Goal: Task Accomplishment & Management: Manage account settings

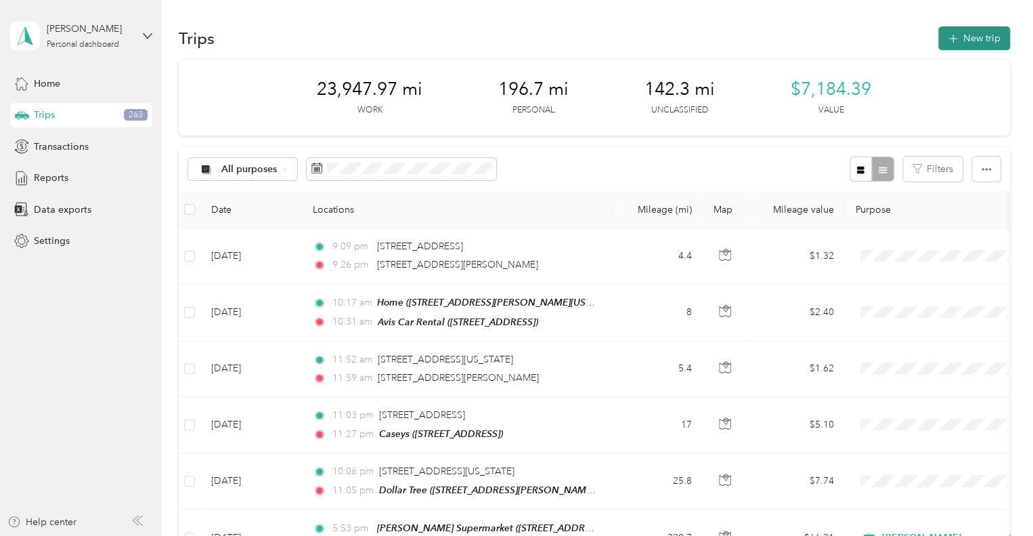
click at [969, 32] on button "New trip" at bounding box center [974, 38] width 72 height 24
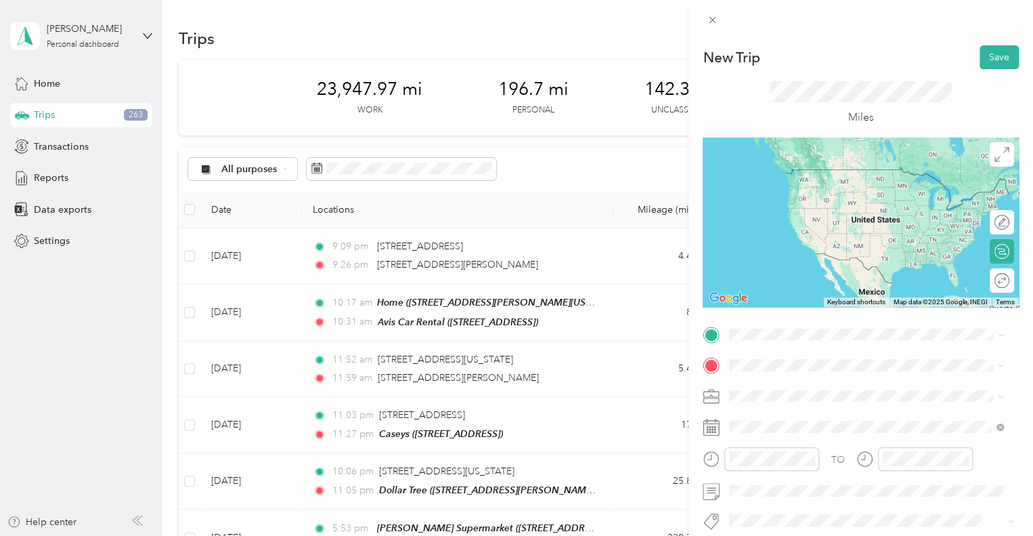
click at [882, 196] on li "Home [STREET_ADDRESS][PERSON_NAME][US_STATE]" at bounding box center [866, 178] width 284 height 43
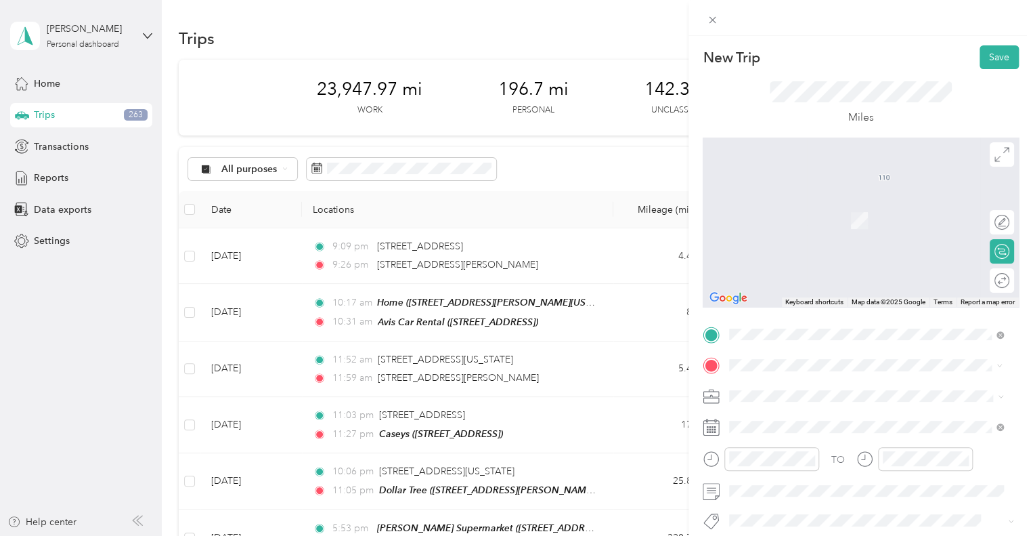
click at [837, 219] on span "[STREET_ADDRESS]" at bounding box center [798, 225] width 86 height 12
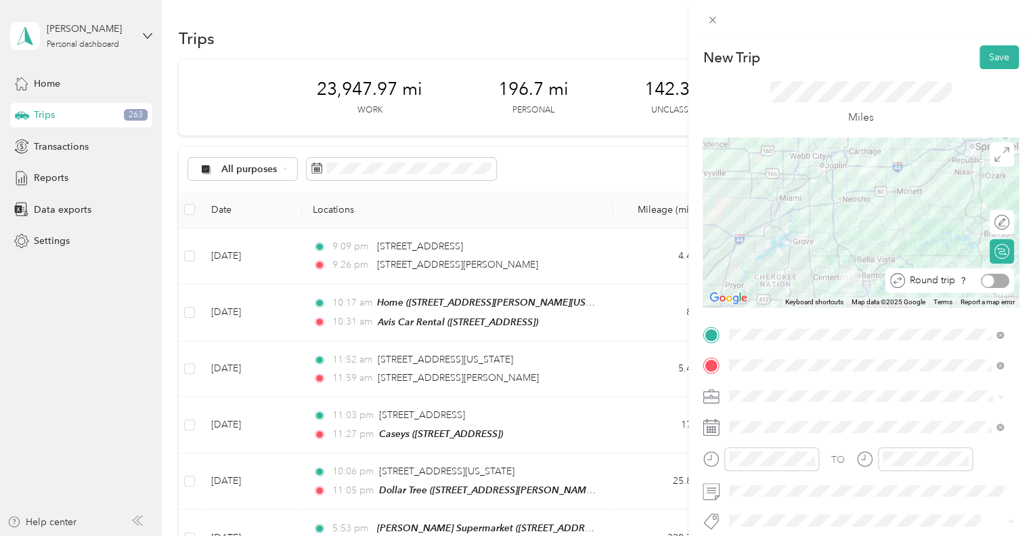
click at [994, 284] on div at bounding box center [995, 281] width 28 height 14
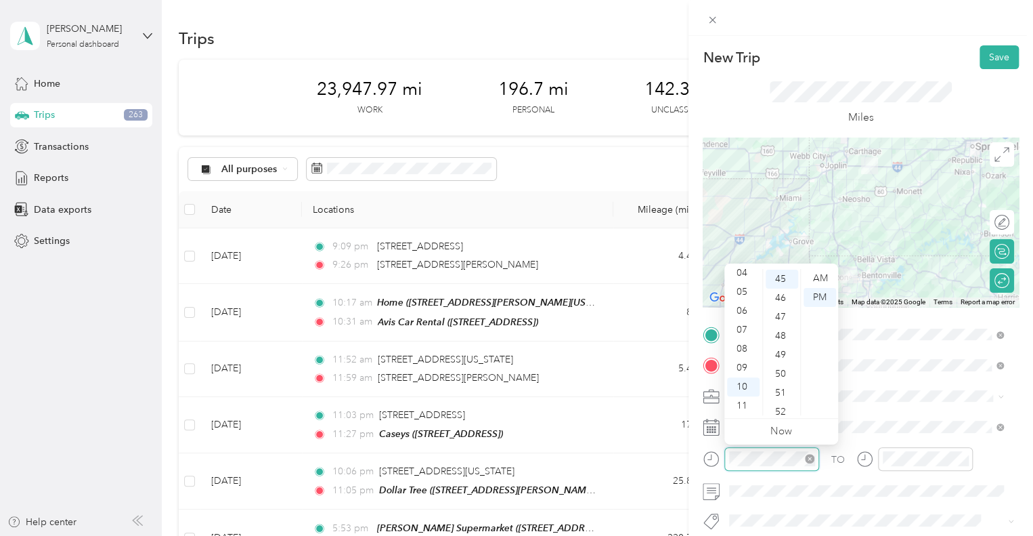
scroll to position [853, 0]
click at [740, 345] on div "08" at bounding box center [743, 348] width 32 height 19
click at [741, 329] on div "07" at bounding box center [743, 329] width 32 height 19
click at [780, 276] on div "45" at bounding box center [782, 278] width 32 height 19
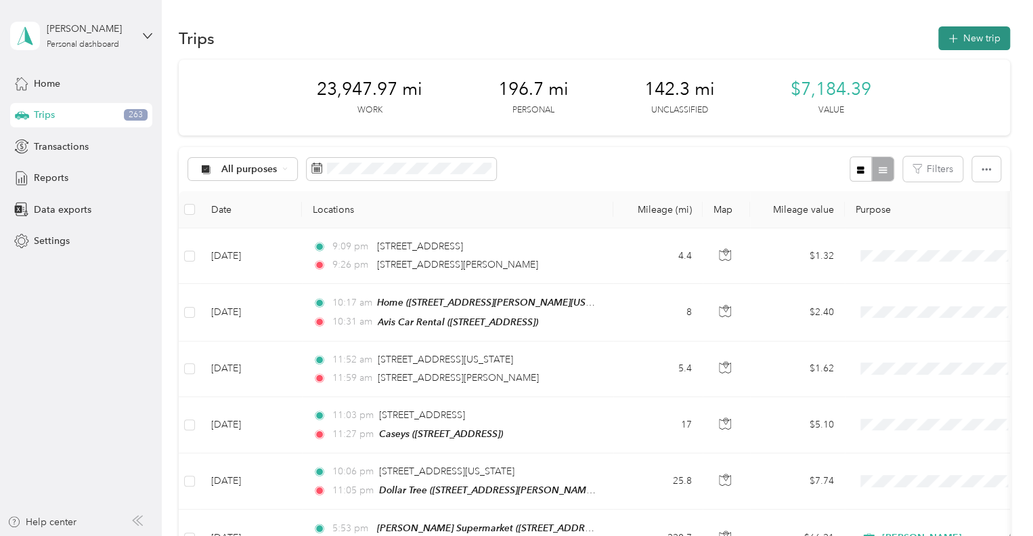
click at [972, 37] on button "New trip" at bounding box center [974, 38] width 72 height 24
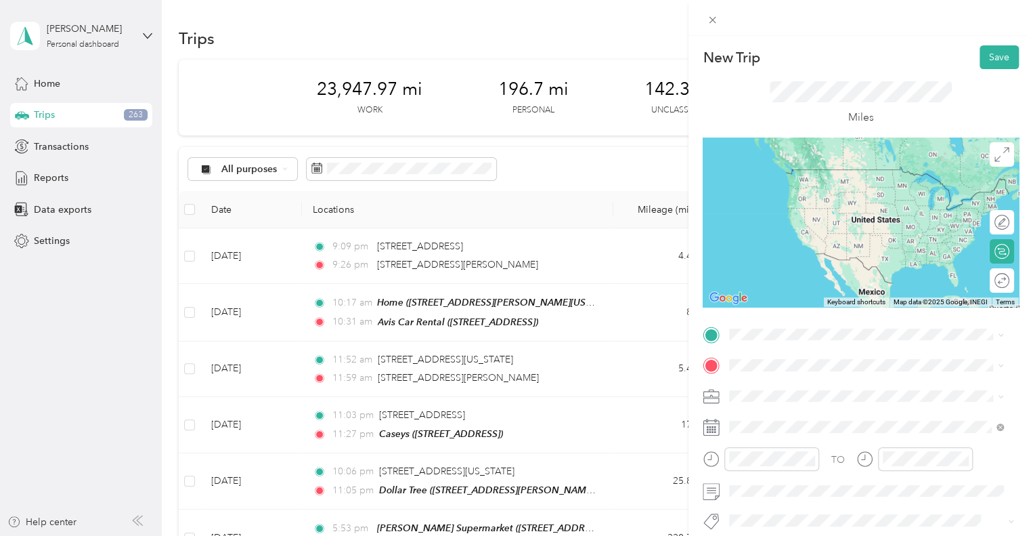
click at [884, 195] on li "Home [STREET_ADDRESS][PERSON_NAME][US_STATE]" at bounding box center [866, 176] width 284 height 43
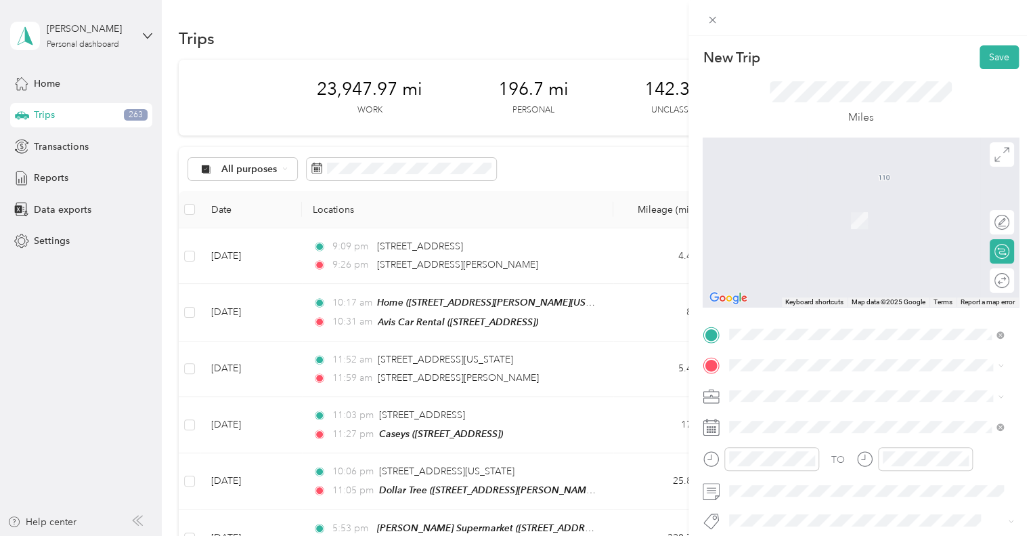
click at [845, 216] on div "TEAM Muncys Supermarket [STREET_ADDRESS]" at bounding box center [824, 214] width 139 height 33
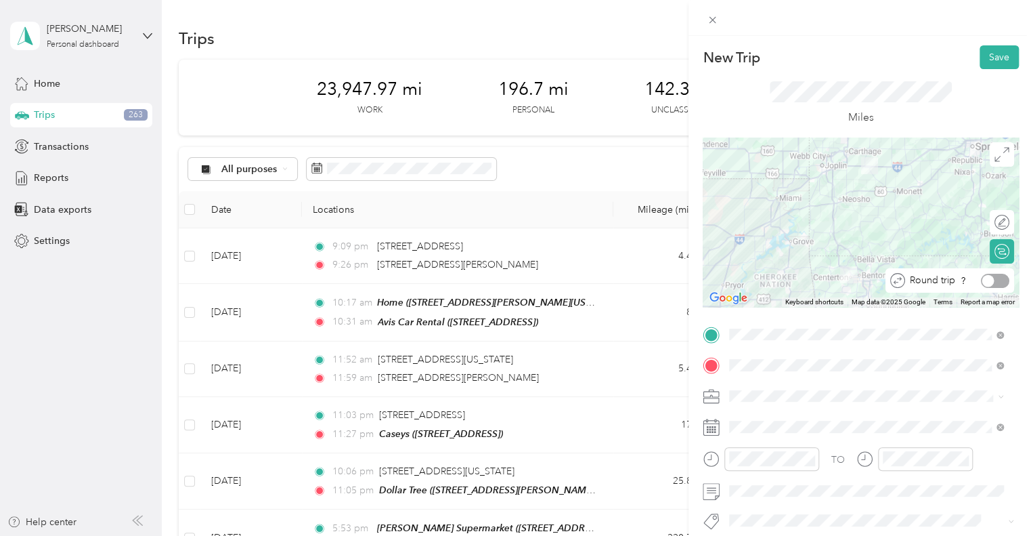
click at [989, 282] on div at bounding box center [995, 281] width 28 height 14
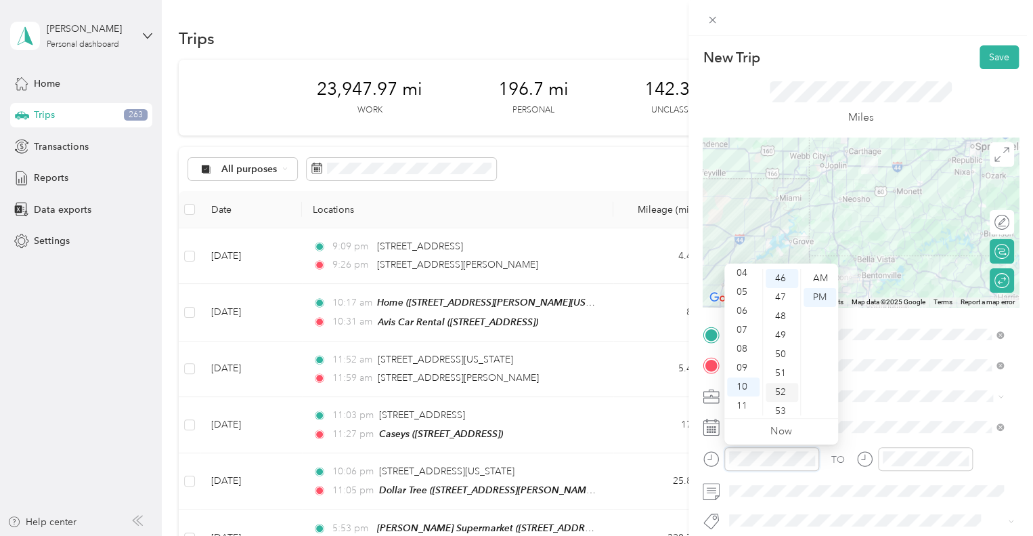
scroll to position [872, 0]
click at [745, 330] on div "07" at bounding box center [743, 329] width 32 height 19
click at [821, 277] on div "AM" at bounding box center [820, 278] width 32 height 19
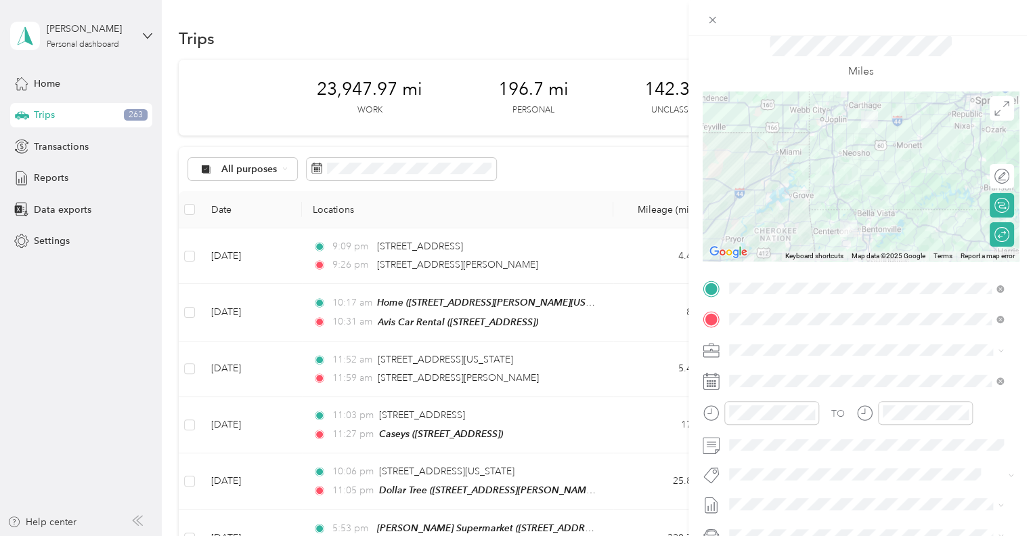
scroll to position [0, 0]
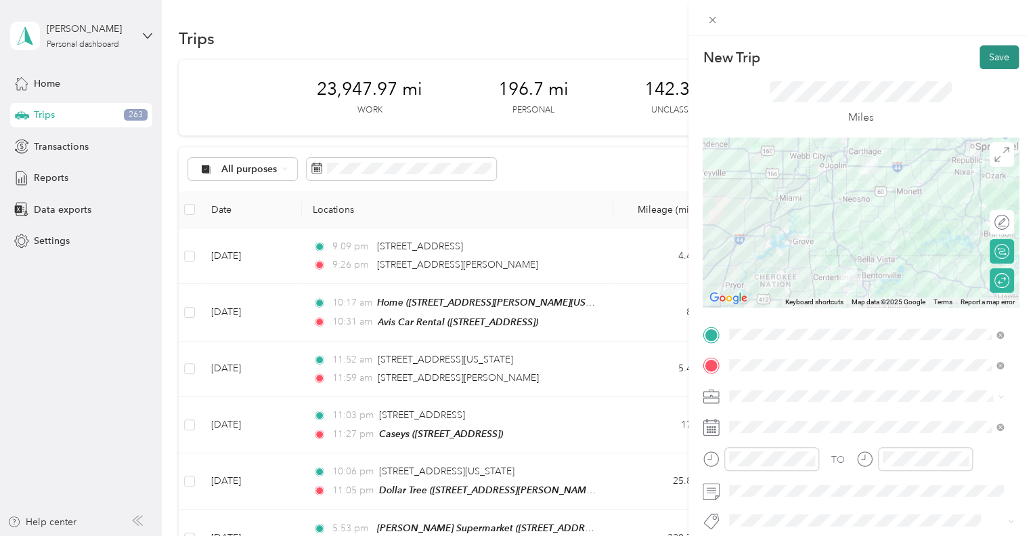
click at [989, 59] on button "Save" at bounding box center [999, 57] width 39 height 24
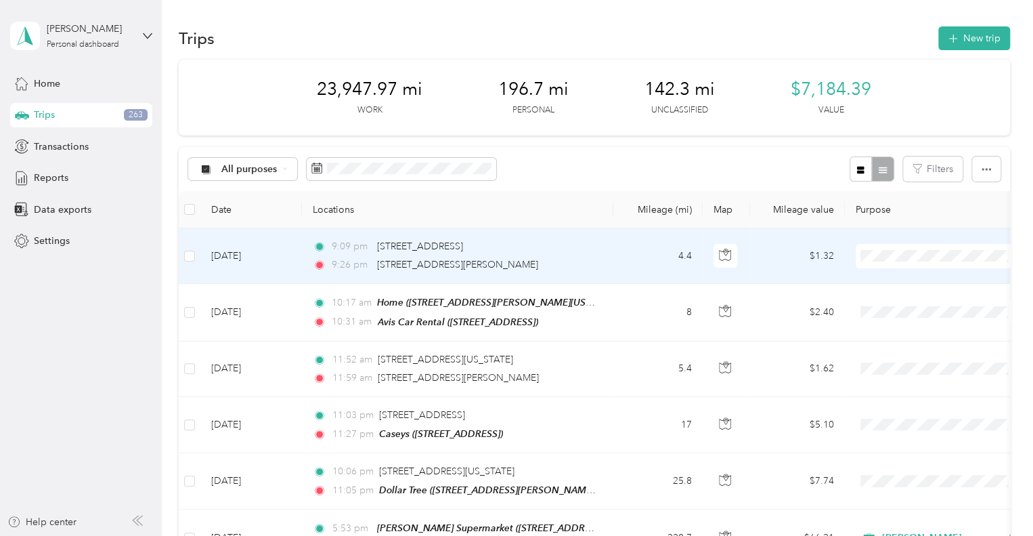
click at [280, 258] on td "[DATE]" at bounding box center [251, 256] width 102 height 56
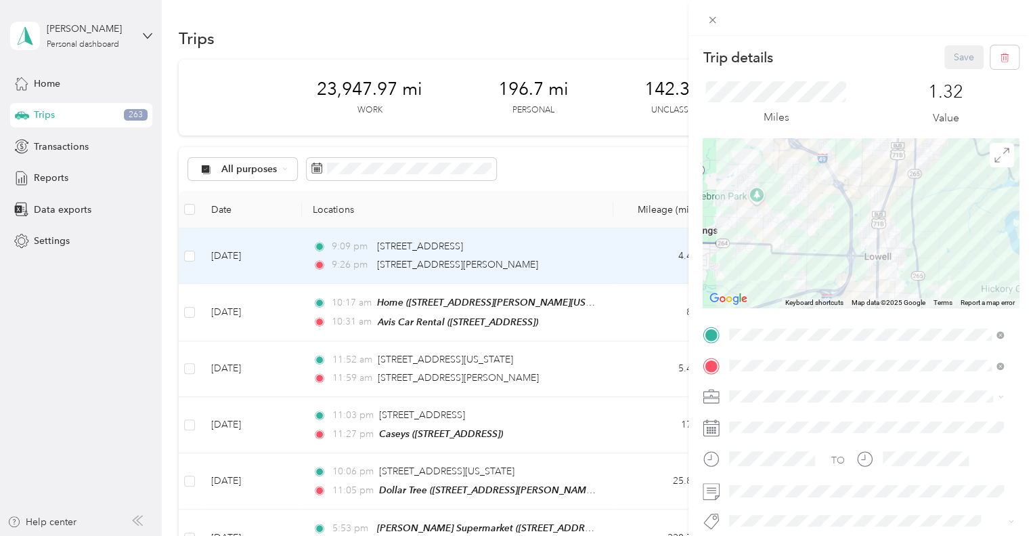
click at [192, 211] on div "Trip details Save This trip cannot be edited because it is either under review,…" at bounding box center [516, 268] width 1033 height 536
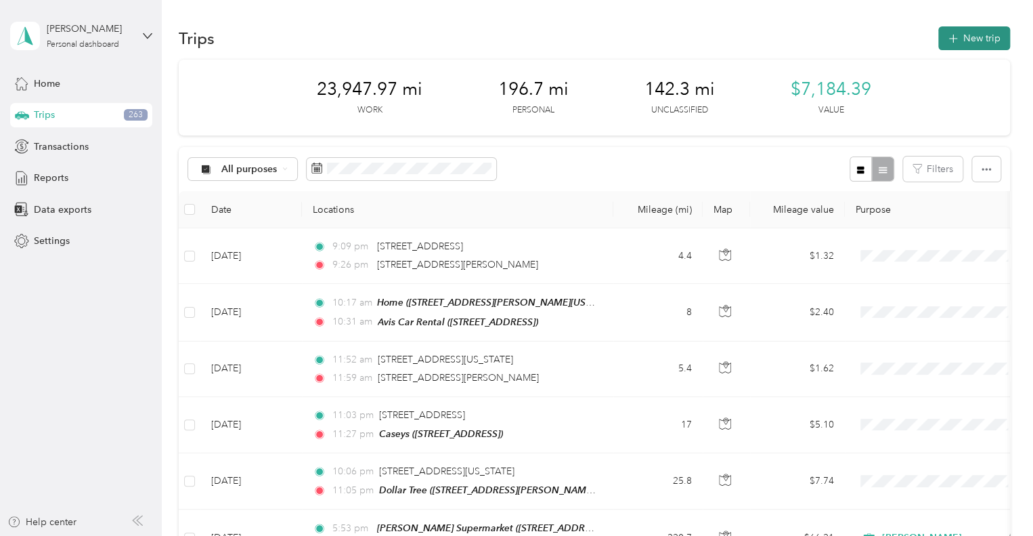
click at [957, 45] on button "New trip" at bounding box center [974, 38] width 72 height 24
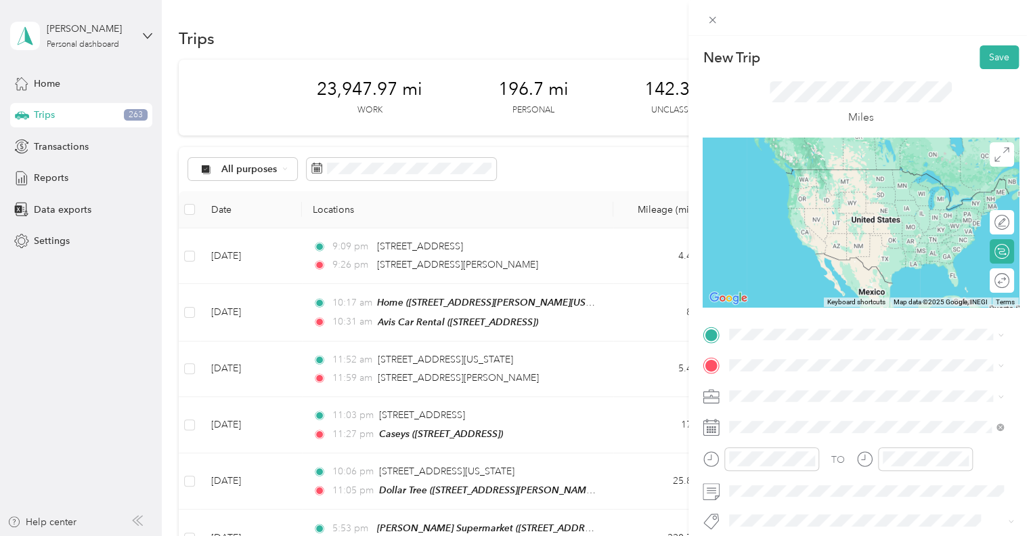
click at [842, 193] on li "Home [STREET_ADDRESS][PERSON_NAME][US_STATE]" at bounding box center [866, 178] width 284 height 43
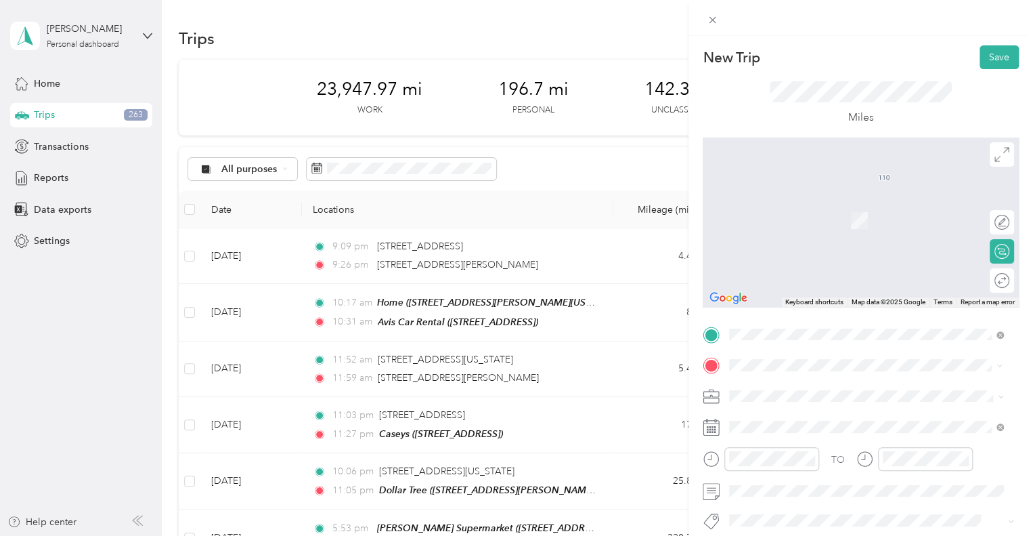
click at [848, 217] on div "TEAM Muncys Supermarket [STREET_ADDRESS]" at bounding box center [824, 215] width 139 height 33
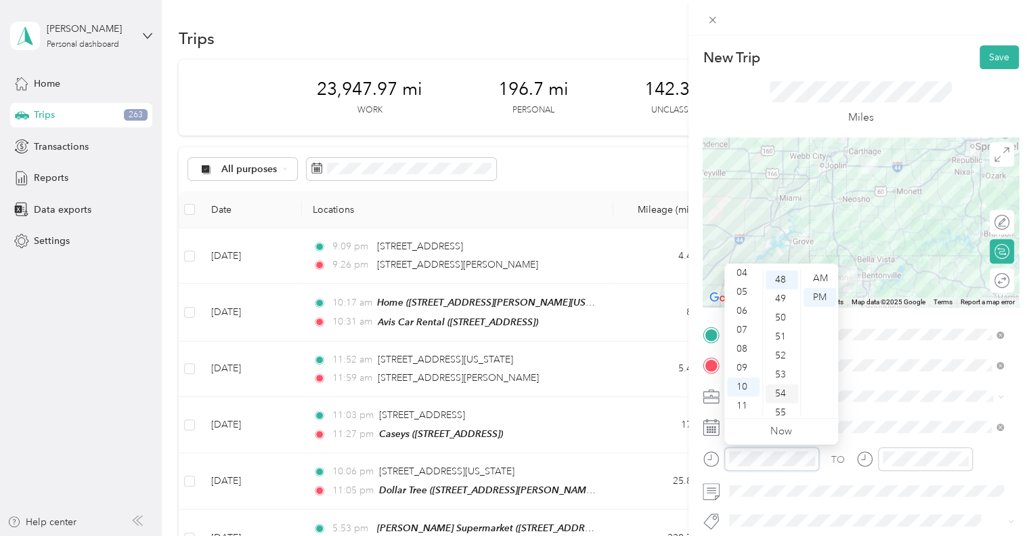
scroll to position [910, 0]
click at [813, 279] on div "AM" at bounding box center [820, 278] width 32 height 19
click at [993, 281] on div at bounding box center [995, 281] width 28 height 14
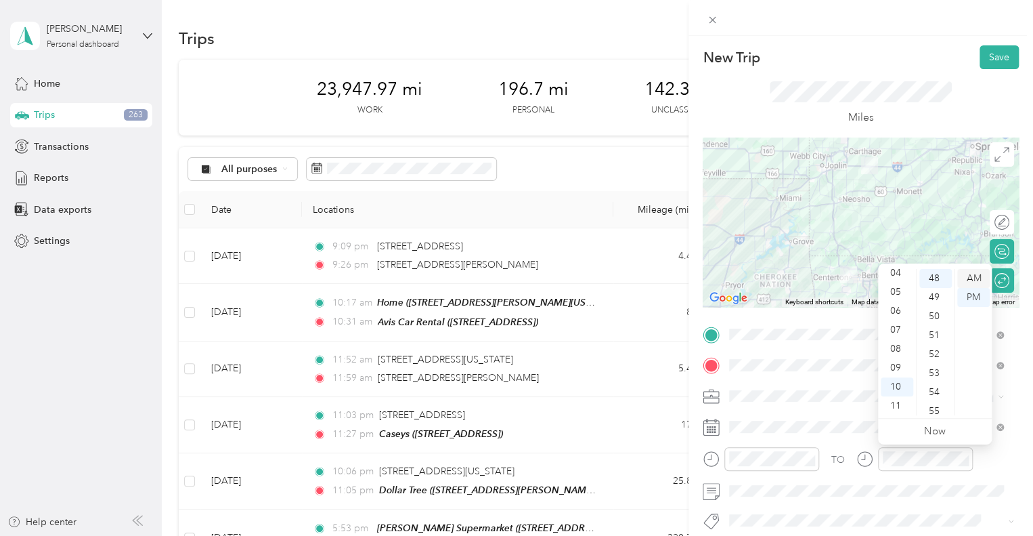
click at [971, 279] on div "AM" at bounding box center [973, 278] width 32 height 19
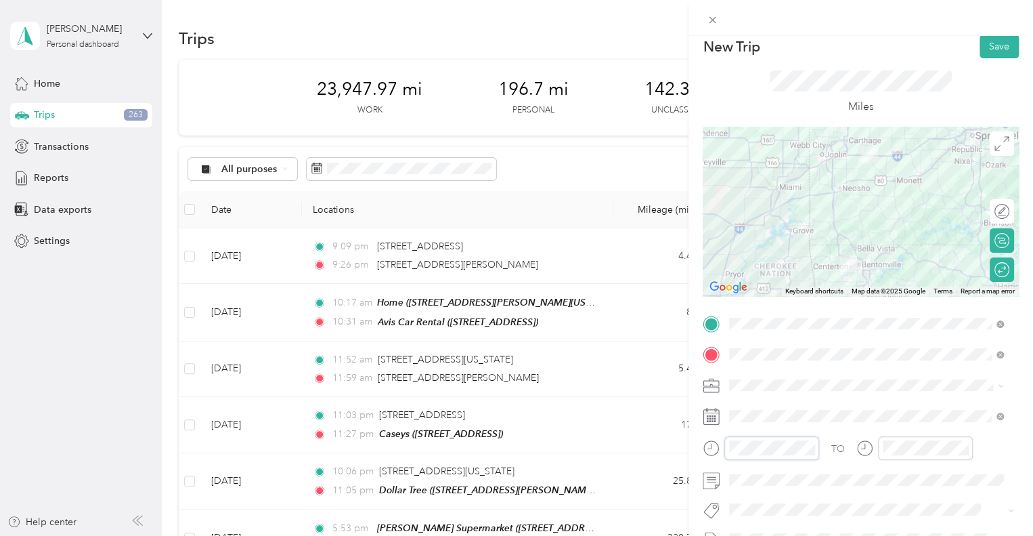
scroll to position [0, 0]
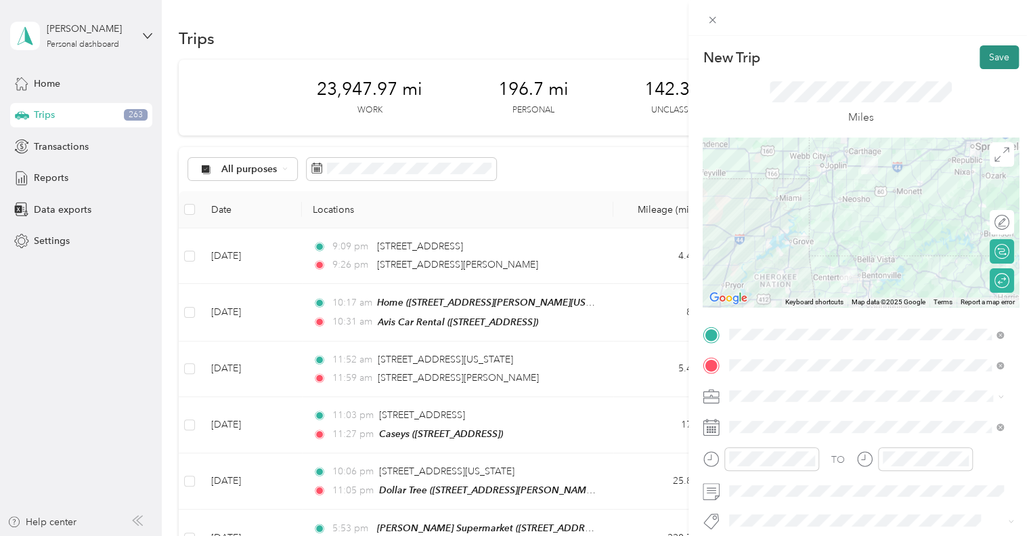
click at [990, 57] on button "Save" at bounding box center [999, 57] width 39 height 24
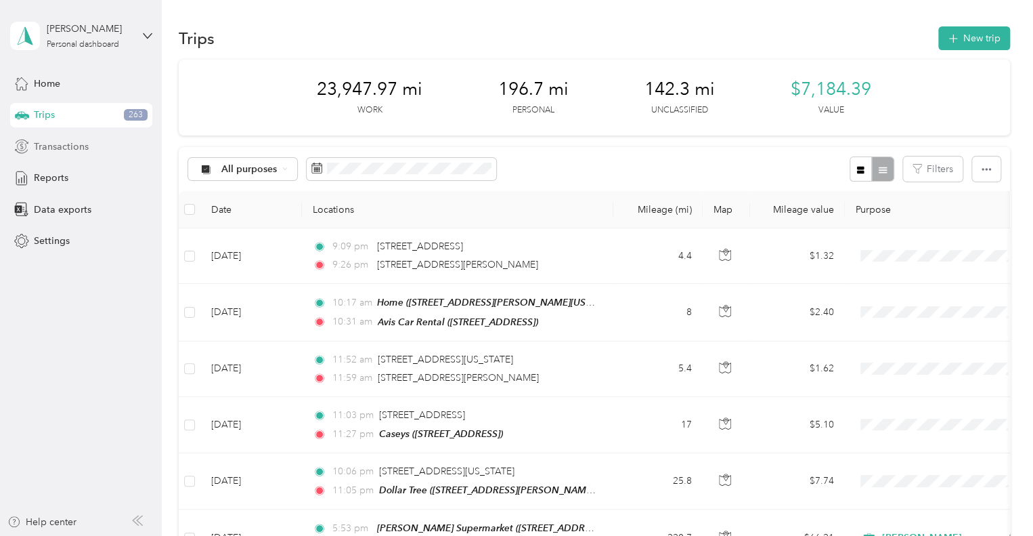
click at [89, 142] on div "Transactions" at bounding box center [81, 146] width 142 height 24
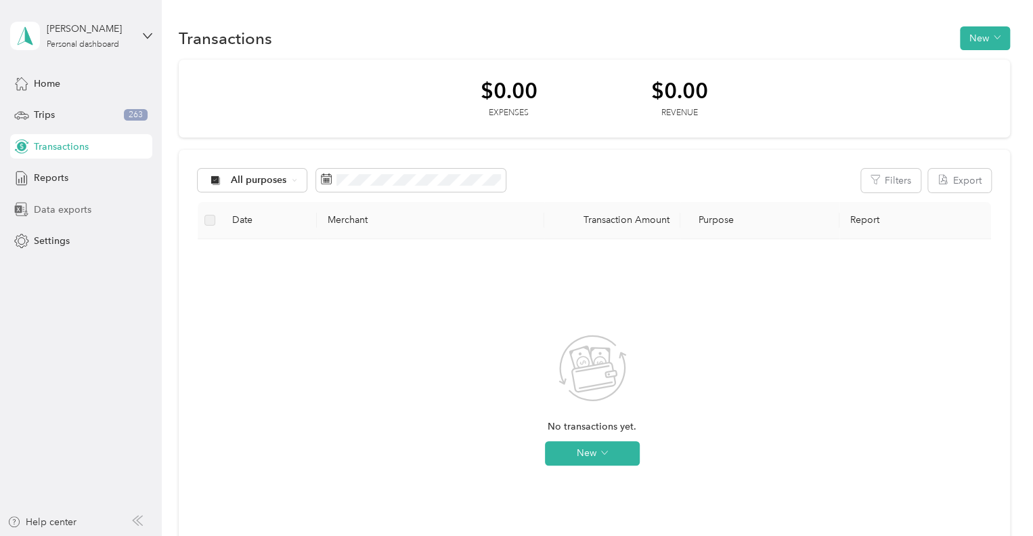
click at [53, 212] on span "Data exports" at bounding box center [63, 209] width 58 height 14
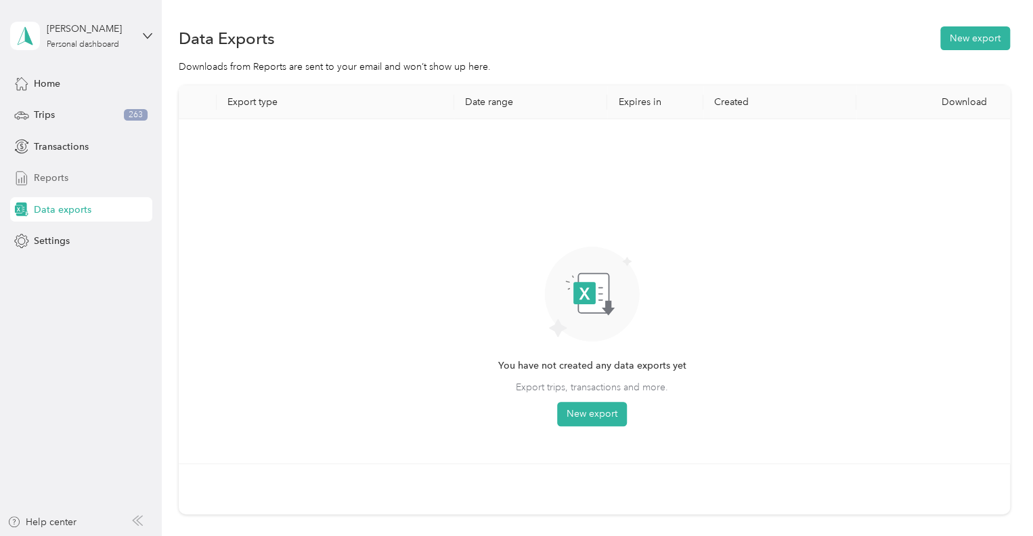
click at [54, 177] on span "Reports" at bounding box center [51, 178] width 35 height 14
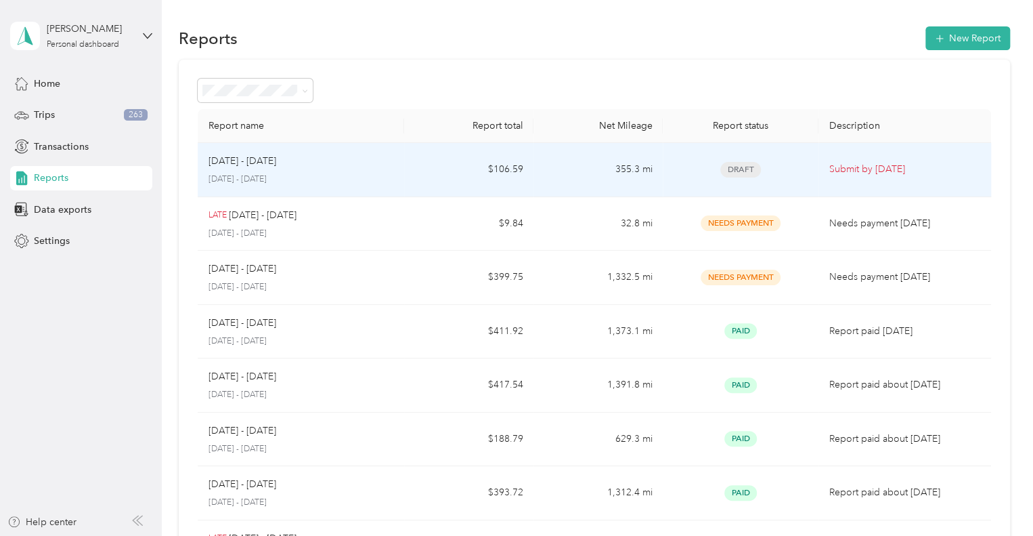
click at [343, 179] on p "September 1 - 15, 2025" at bounding box center [302, 179] width 186 height 12
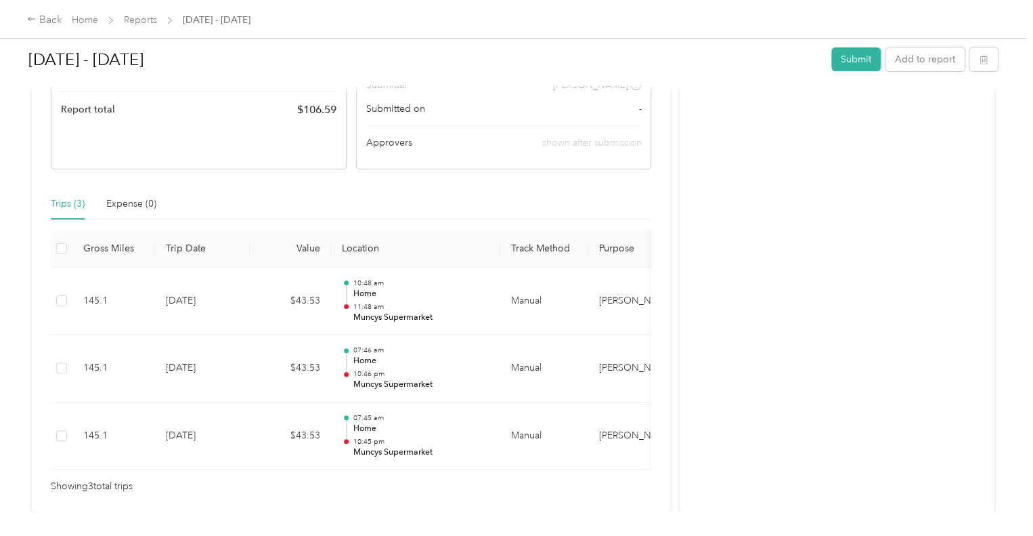
scroll to position [230, 0]
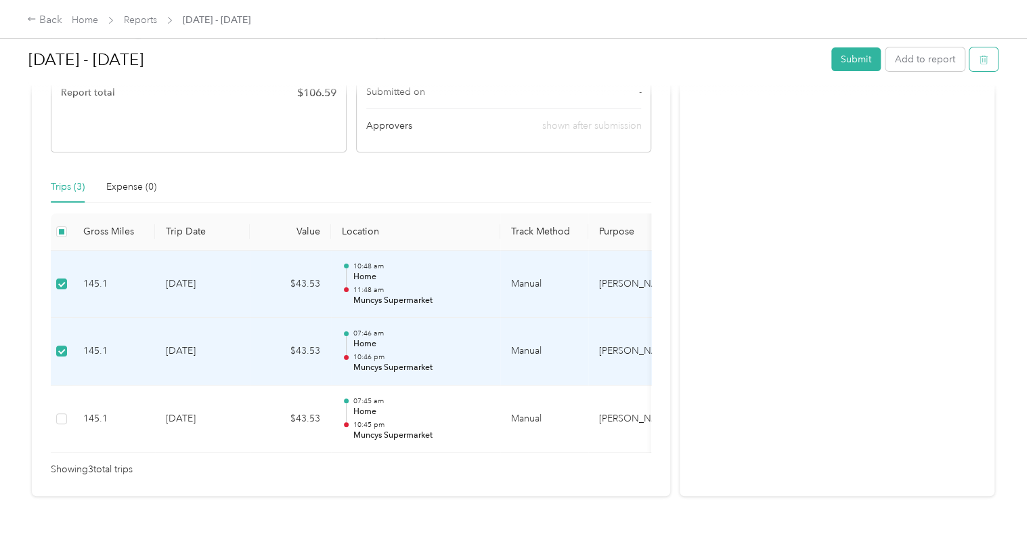
click at [983, 62] on icon "button" at bounding box center [983, 59] width 9 height 9
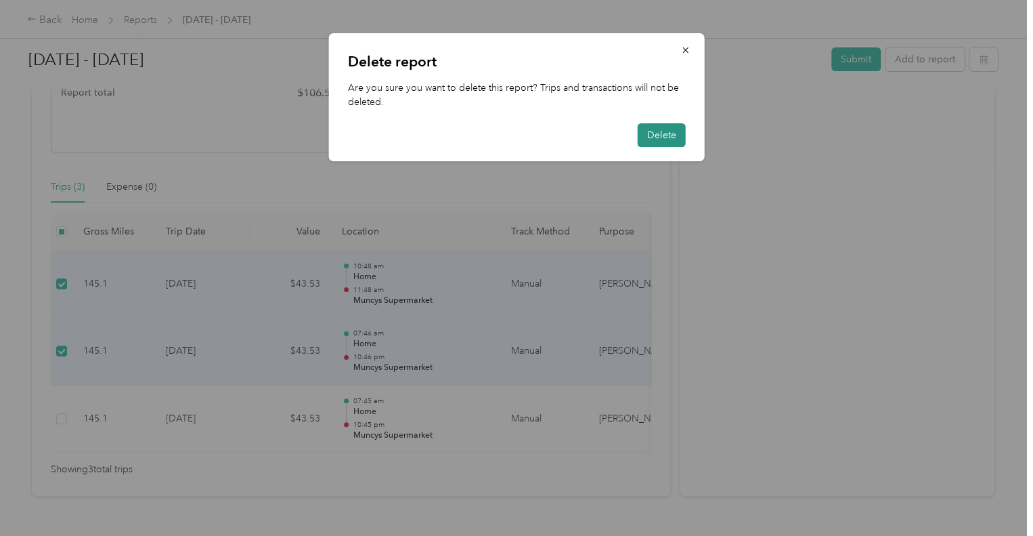
click at [662, 135] on button "Delete" at bounding box center [662, 135] width 48 height 24
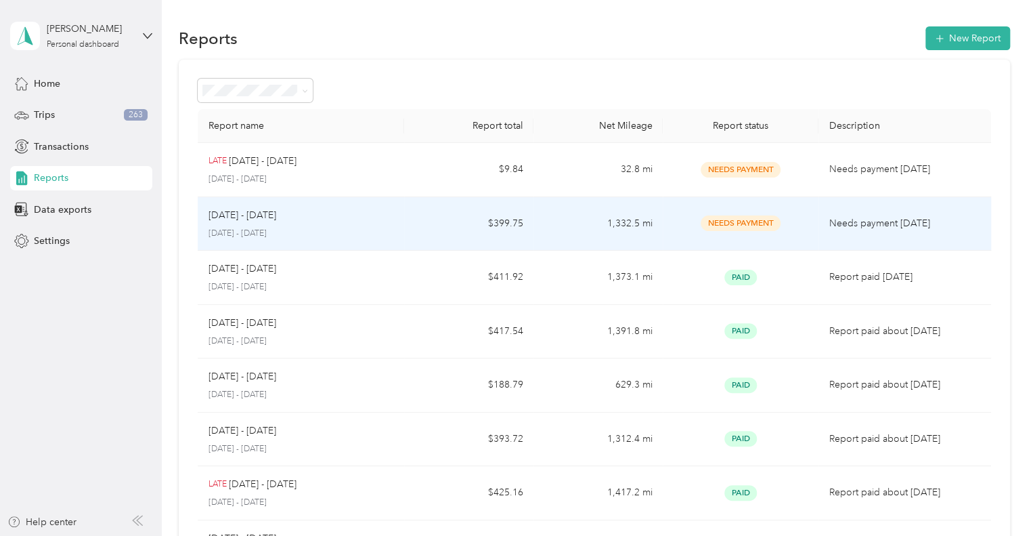
click at [350, 221] on div "[DATE] - [DATE]" at bounding box center [302, 215] width 186 height 15
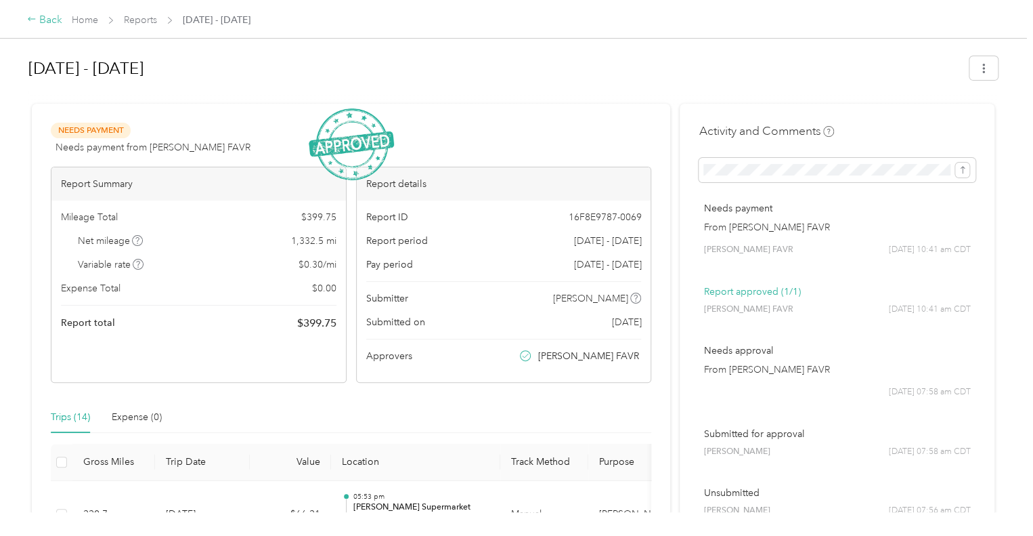
click at [53, 23] on div "Back" at bounding box center [44, 20] width 35 height 16
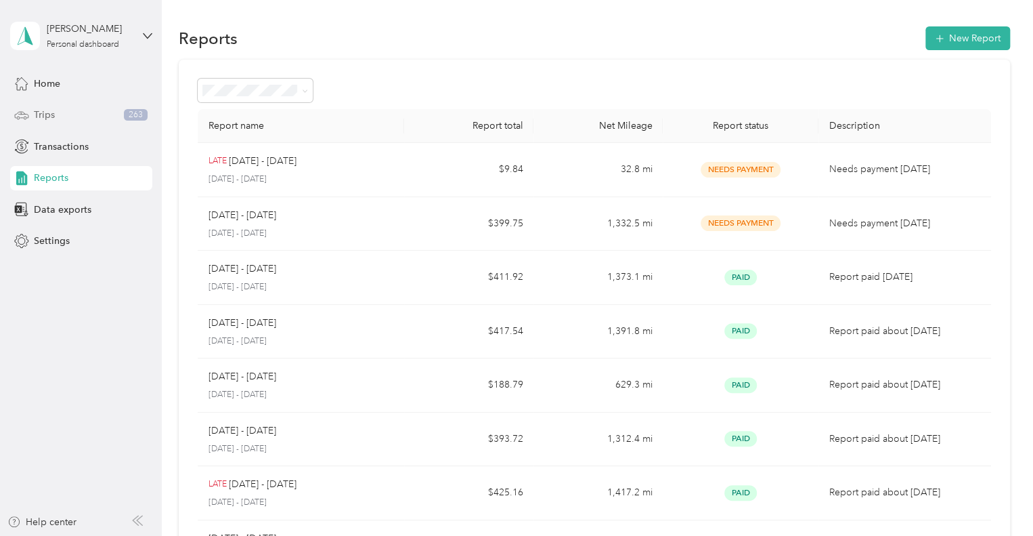
click at [55, 114] on div "Trips 263" at bounding box center [81, 115] width 142 height 24
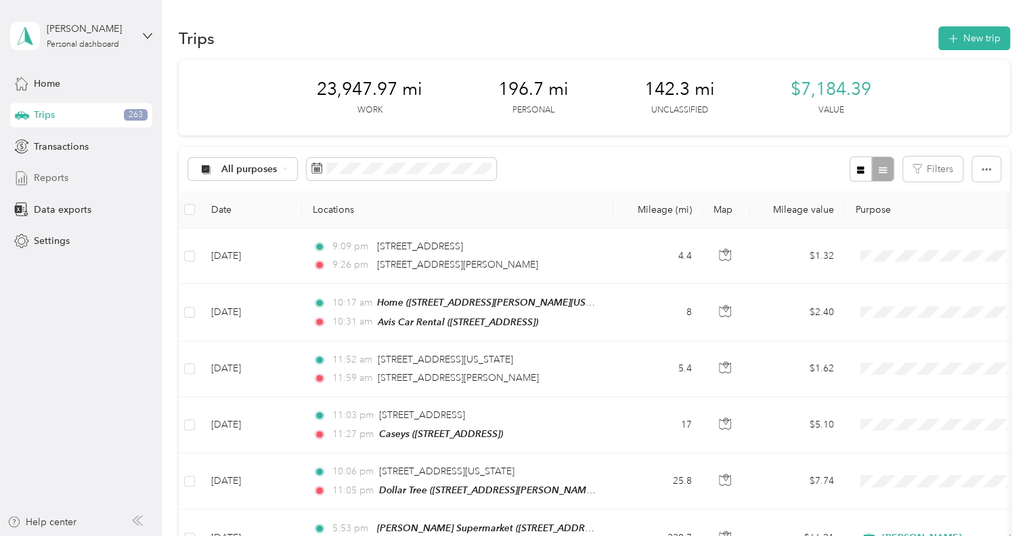
click at [55, 167] on div "Reports" at bounding box center [81, 178] width 142 height 24
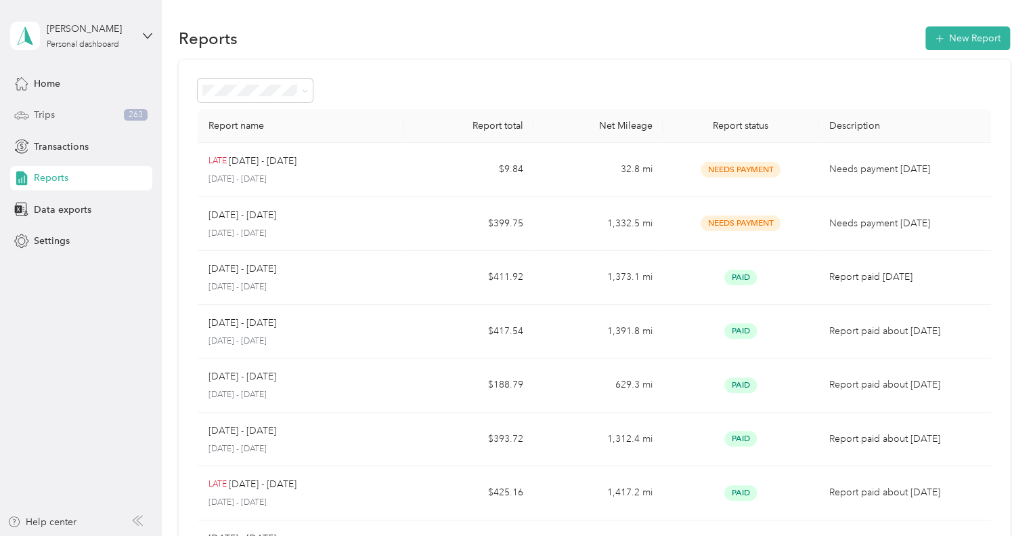
click at [43, 115] on span "Trips" at bounding box center [44, 115] width 21 height 14
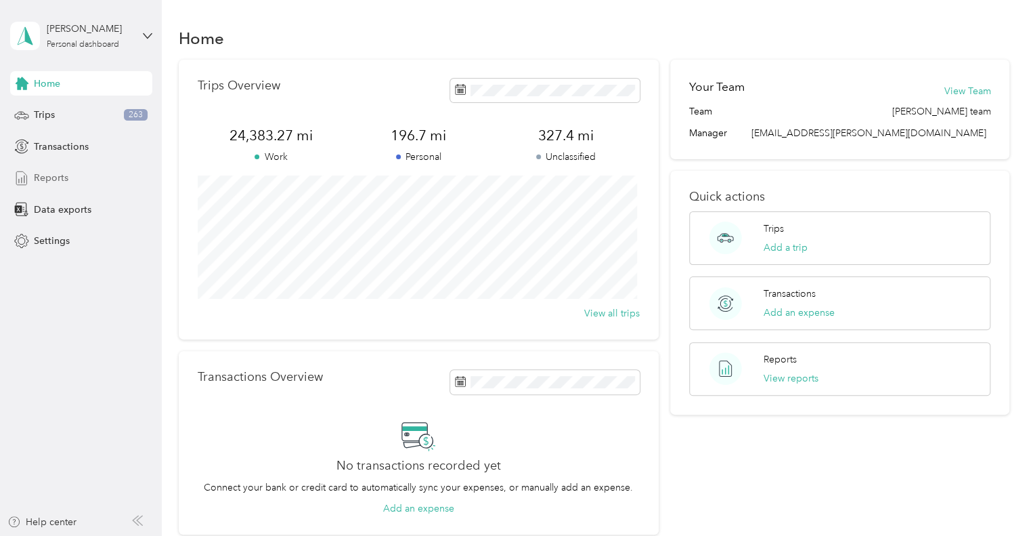
click at [64, 177] on span "Reports" at bounding box center [51, 178] width 35 height 14
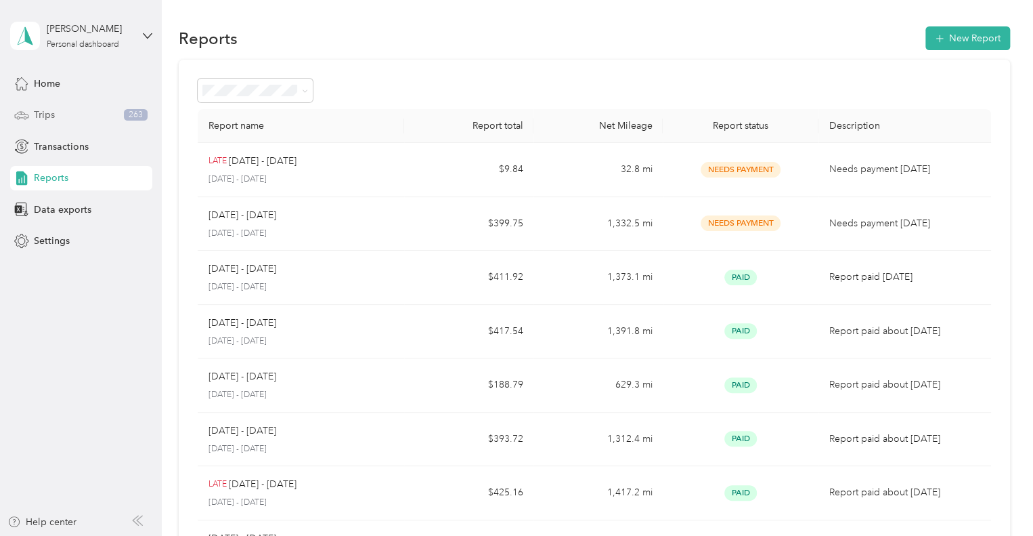
click at [45, 114] on span "Trips" at bounding box center [44, 115] width 21 height 14
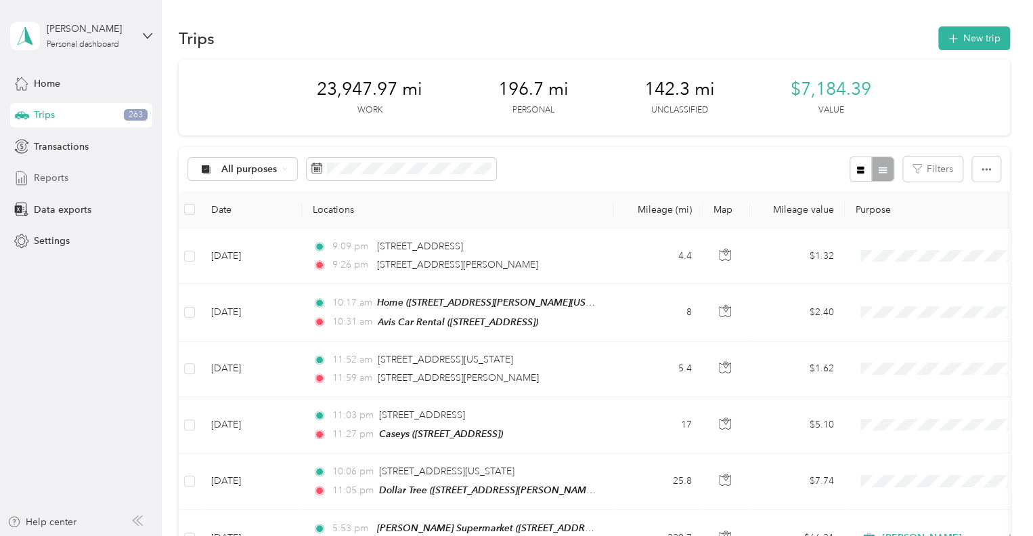
click at [49, 186] on div "Reports" at bounding box center [81, 178] width 142 height 24
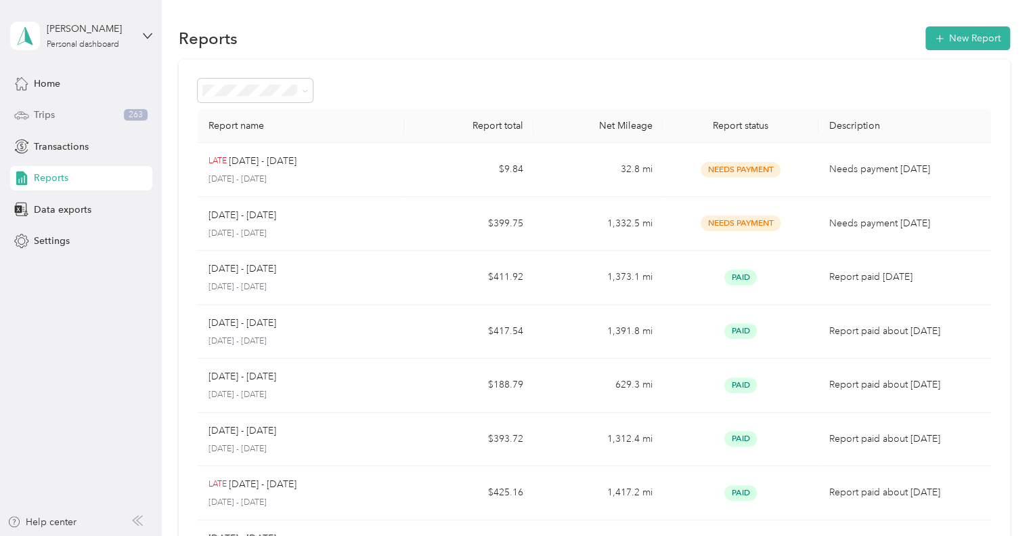
click at [98, 113] on div "Trips 263" at bounding box center [81, 115] width 142 height 24
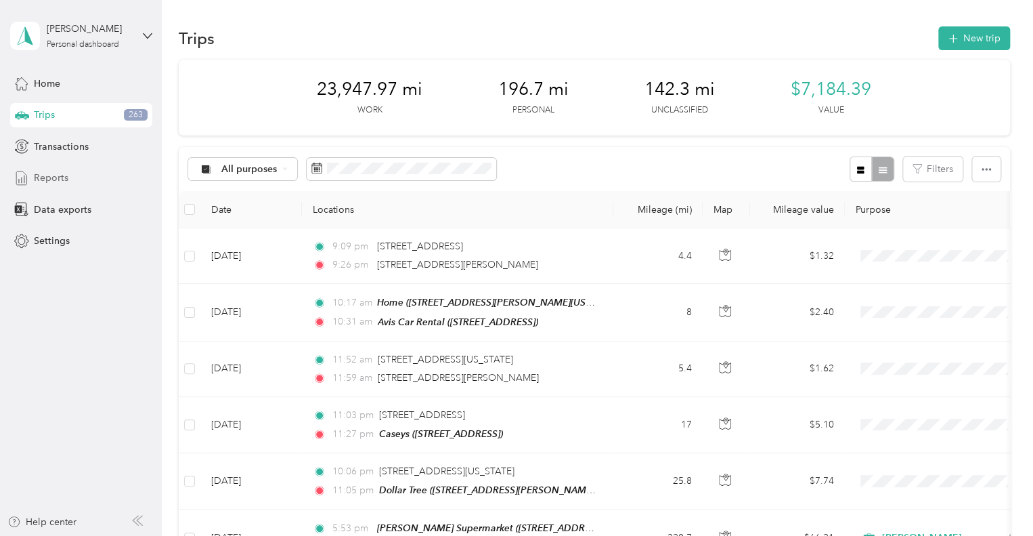
click at [50, 178] on span "Reports" at bounding box center [51, 178] width 35 height 14
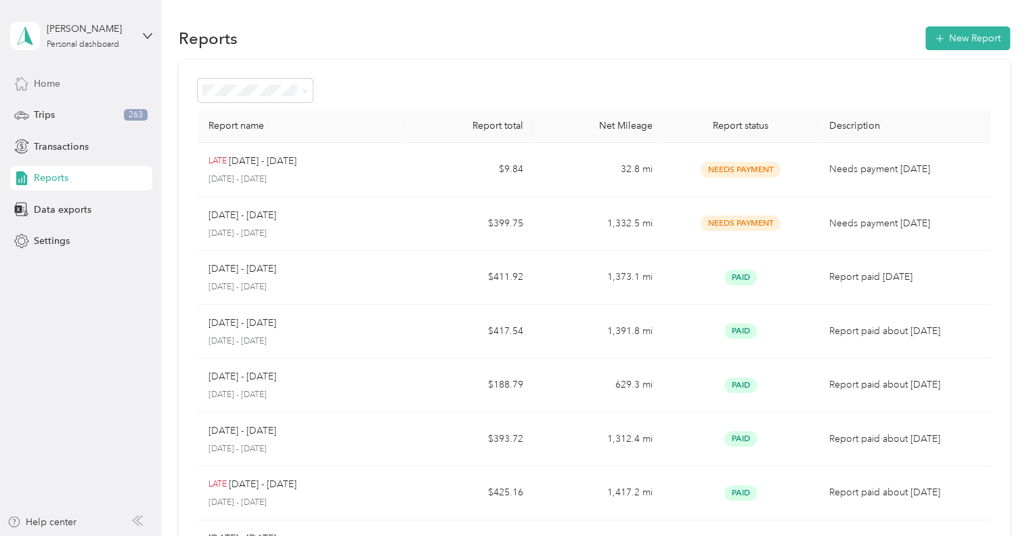
click at [58, 84] on span "Home" at bounding box center [47, 84] width 26 height 14
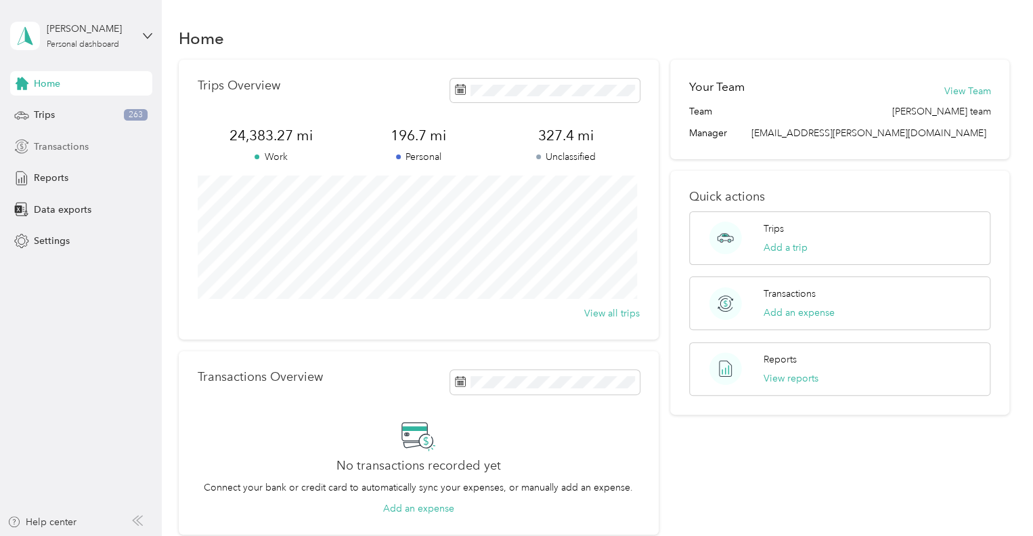
click at [59, 152] on span "Transactions" at bounding box center [61, 146] width 55 height 14
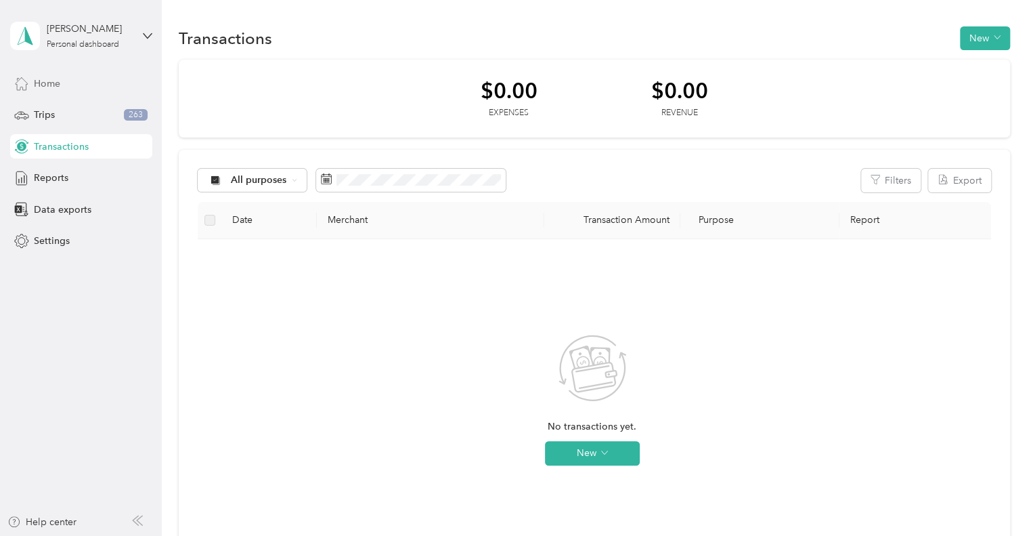
click at [57, 83] on span "Home" at bounding box center [47, 84] width 26 height 14
